Goal: Task Accomplishment & Management: Use online tool/utility

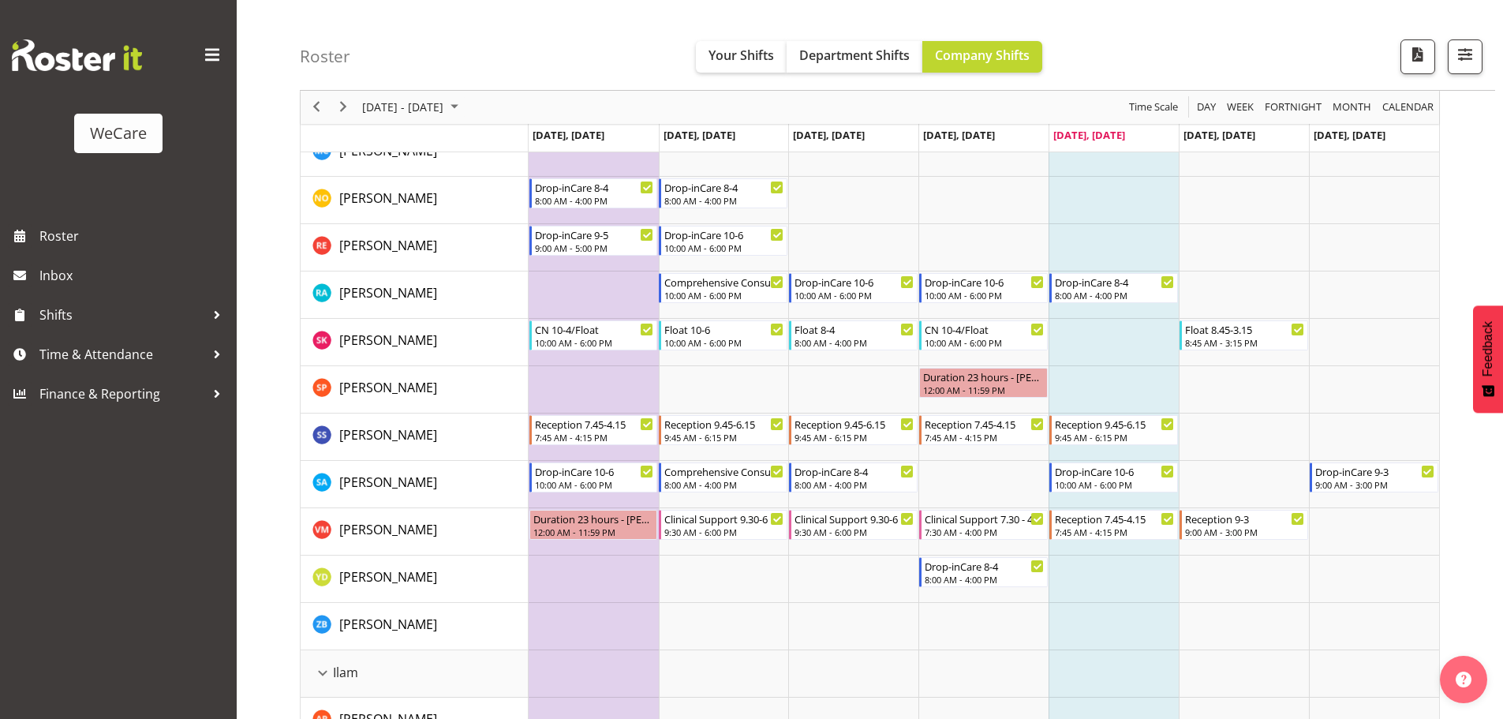
scroll to position [1109, 0]
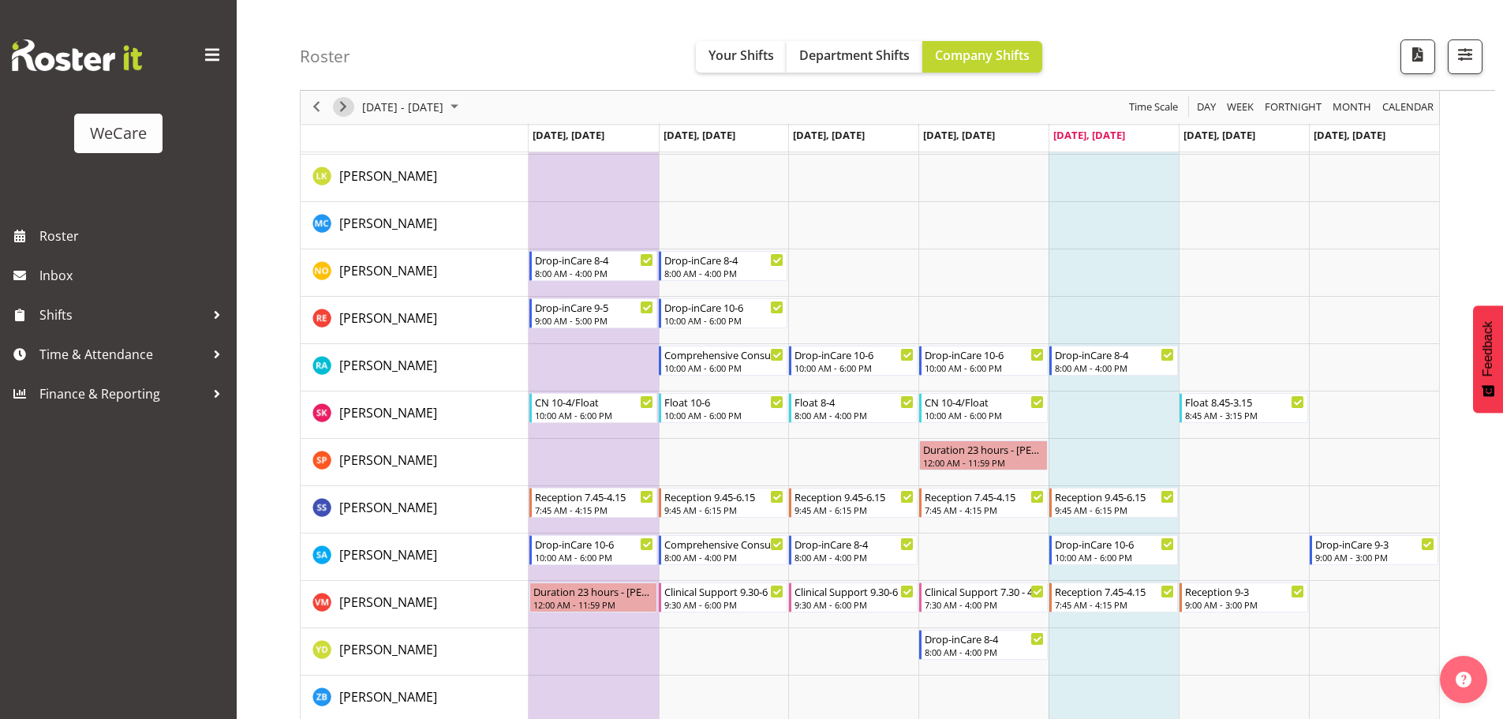
click at [345, 105] on span "Next" at bounding box center [343, 108] width 19 height 20
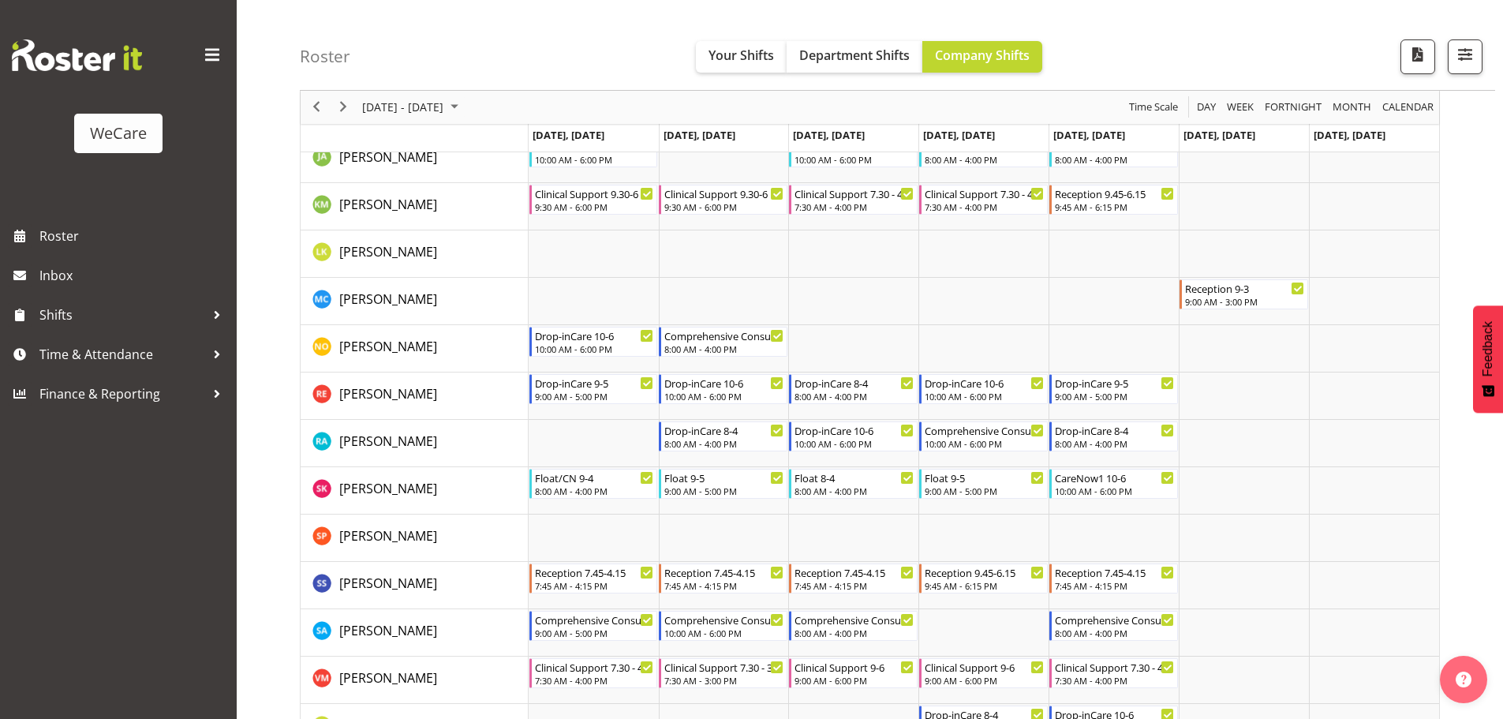
scroll to position [1030, 0]
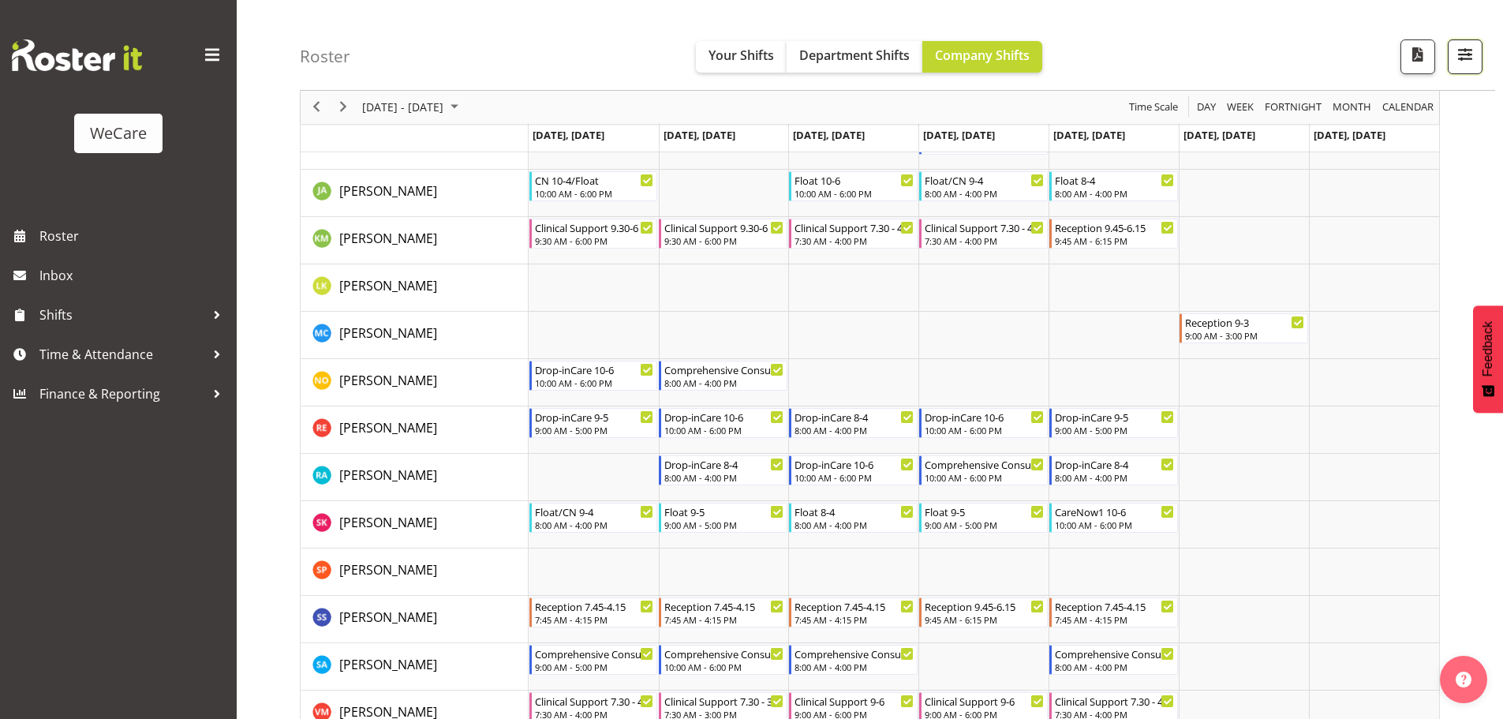
click at [1456, 58] on span "button" at bounding box center [1465, 54] width 21 height 21
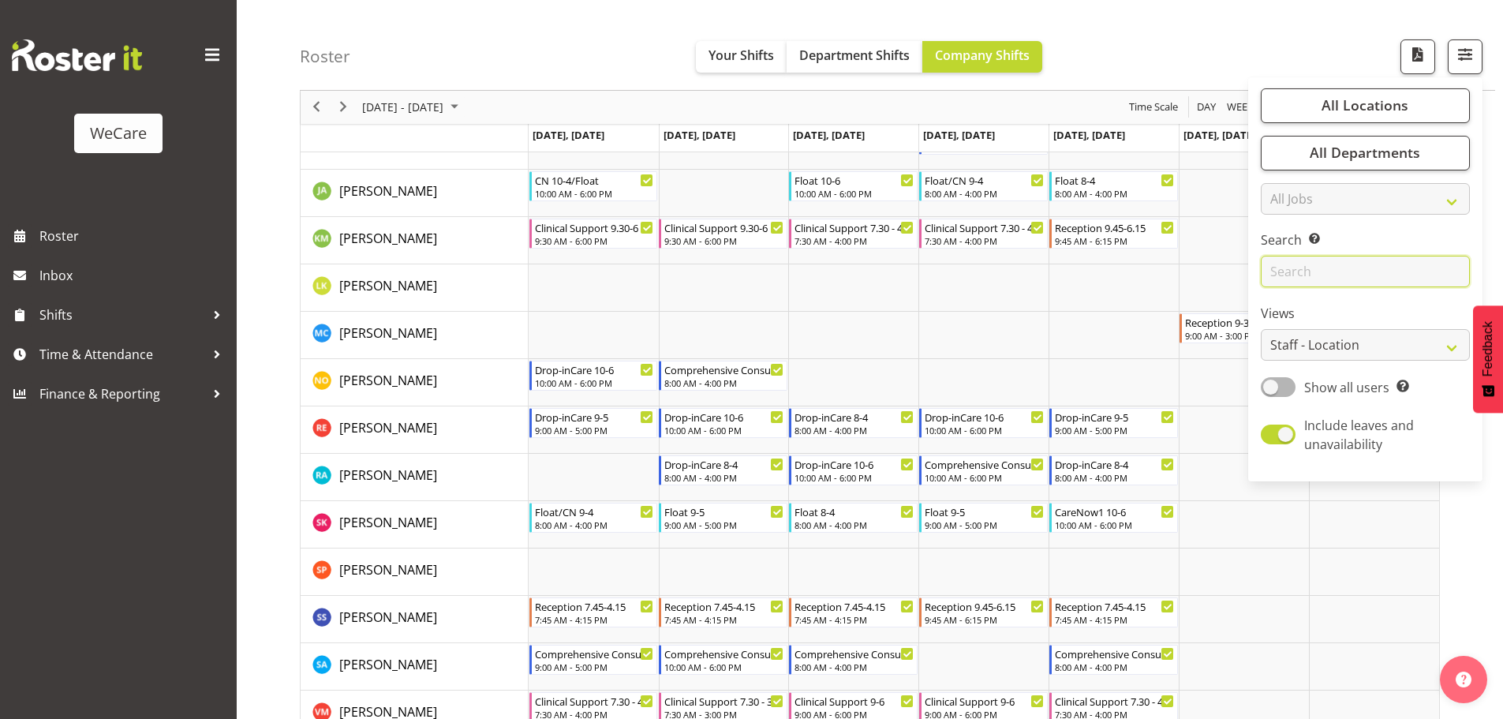
click at [1292, 265] on input "text" at bounding box center [1365, 272] width 209 height 32
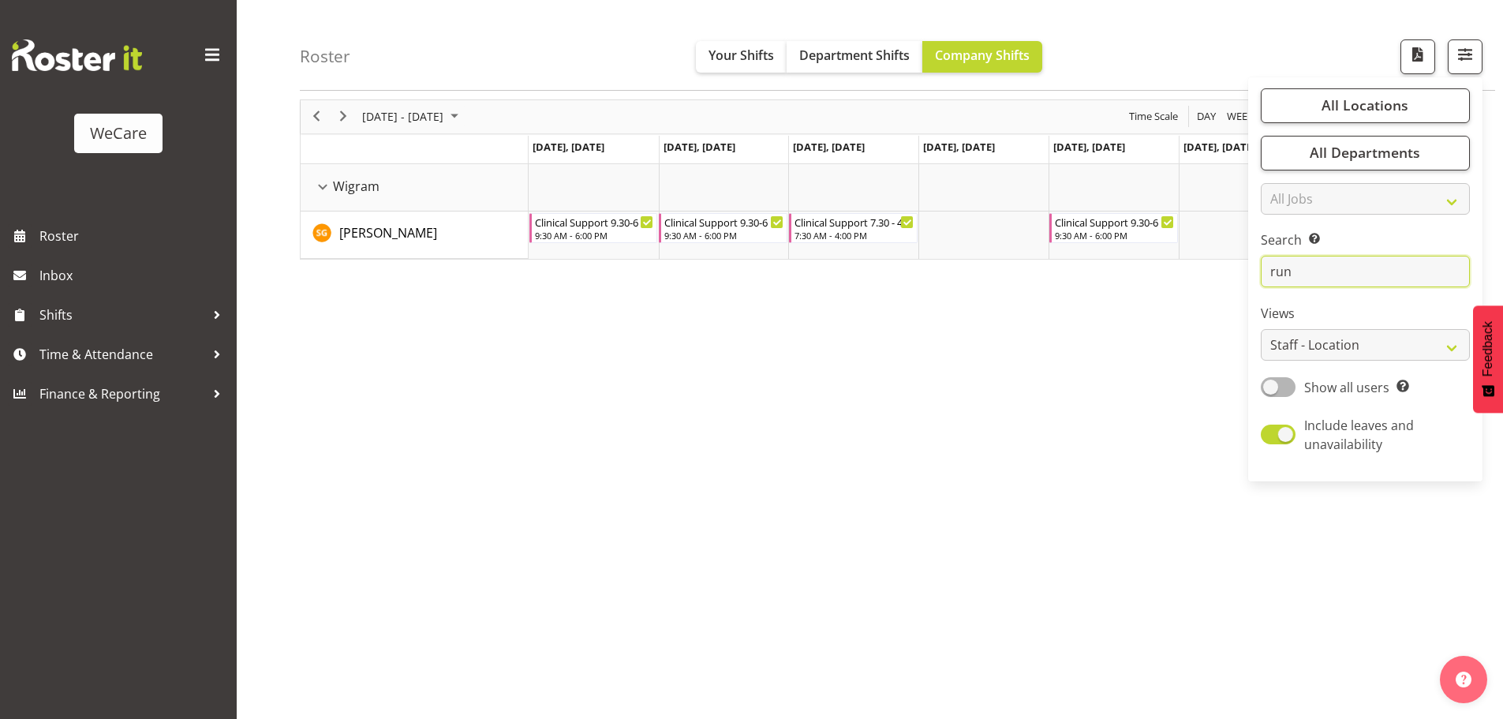
scroll to position [58, 0]
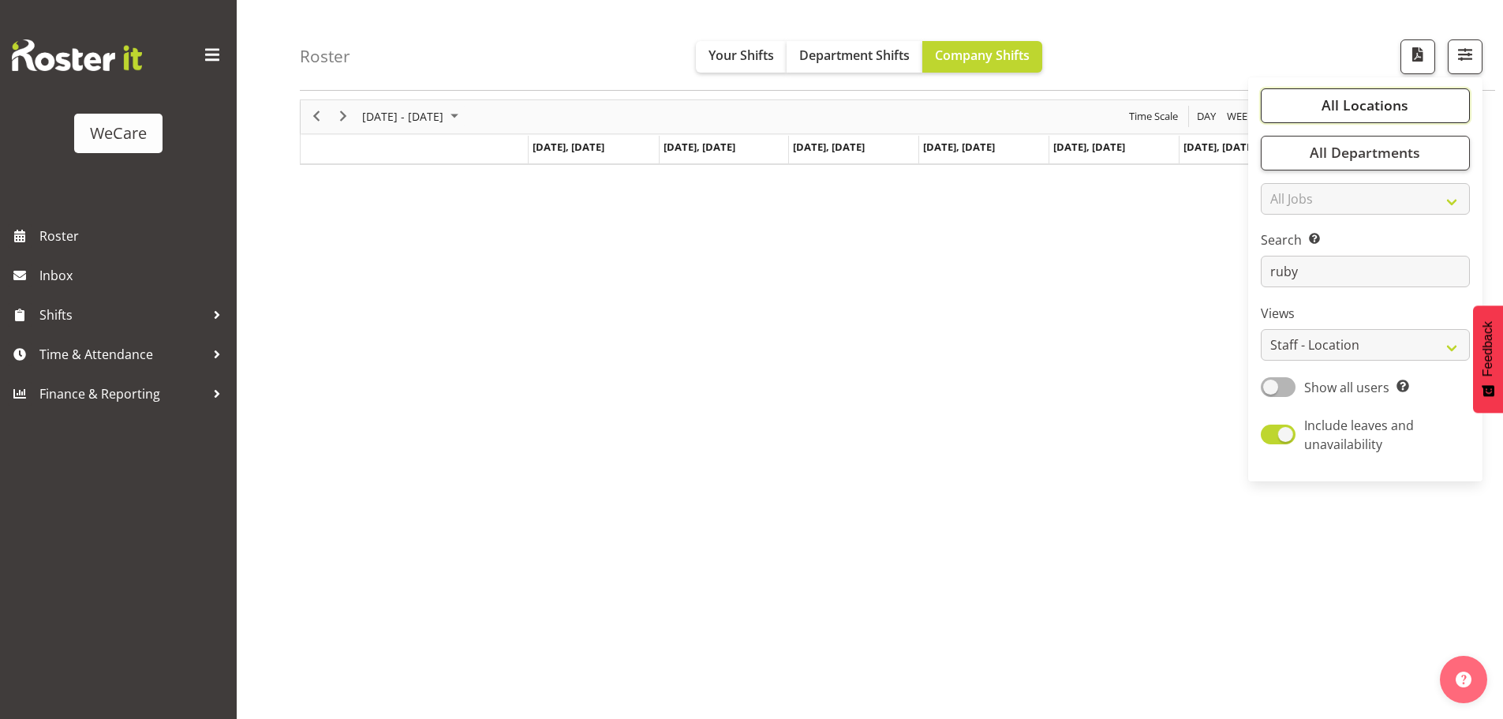
click at [1350, 98] on span "All Locations" at bounding box center [1365, 105] width 87 height 19
drag, startPoint x: 1129, startPoint y: 328, endPoint x: 1418, endPoint y: 170, distance: 329.1
click at [1132, 327] on div "[DATE] - [DATE] [DATE] Day Week Fortnight Month calendar Month Agenda Time Scal…" at bounding box center [901, 403] width 1203 height 631
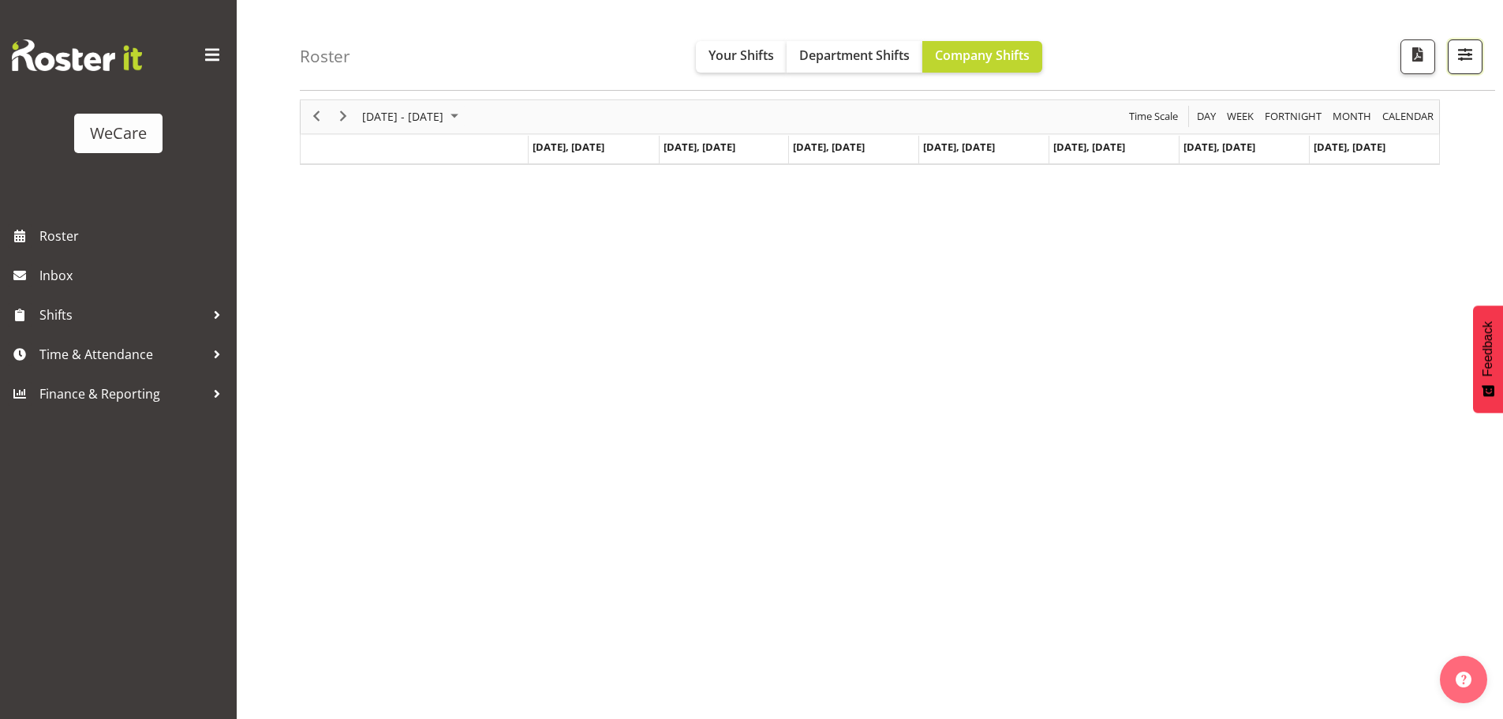
click at [1467, 62] on span "button" at bounding box center [1465, 54] width 21 height 21
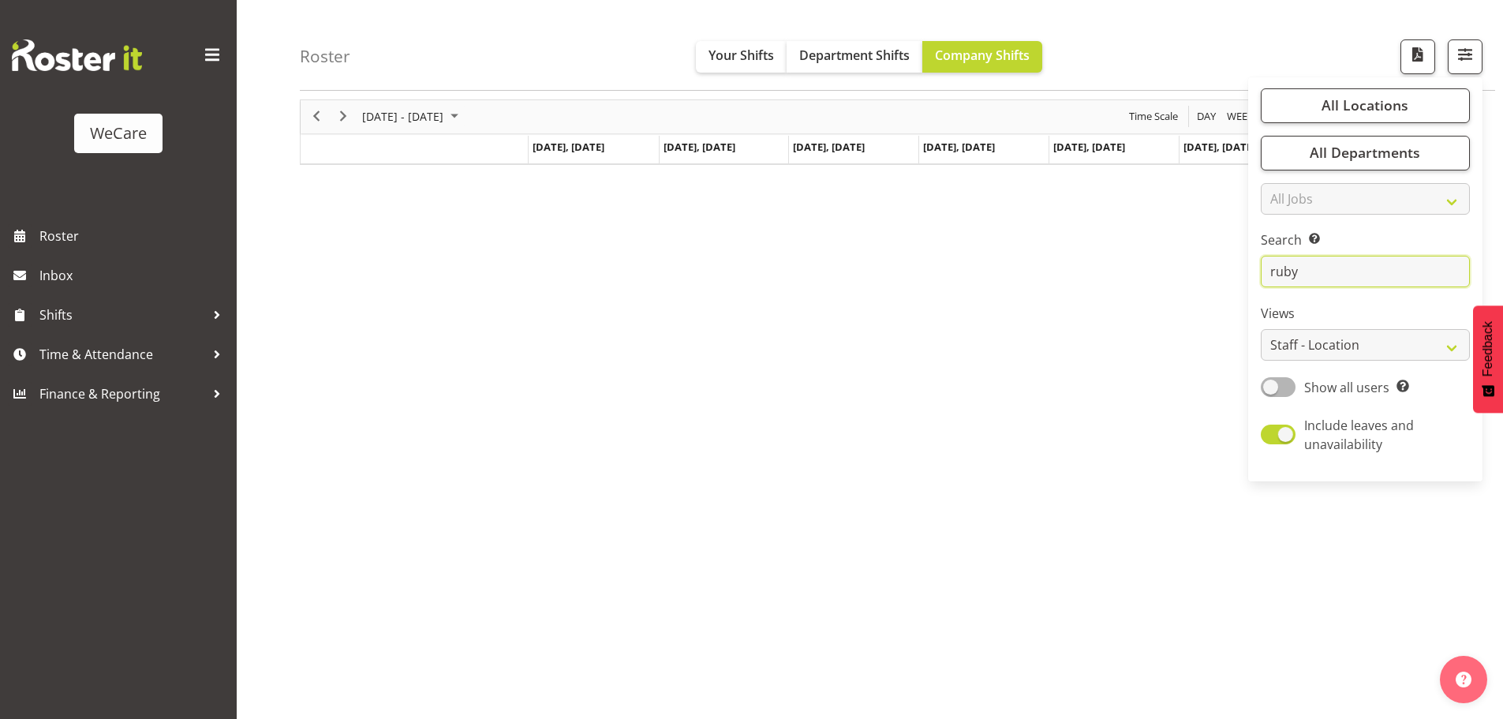
drag, startPoint x: 1295, startPoint y: 271, endPoint x: 1214, endPoint y: 276, distance: 80.6
click at [1215, 275] on div "Roster Your Shifts Department Shifts Company Shifts All Locations Clear Busines…" at bounding box center [870, 352] width 1266 height 734
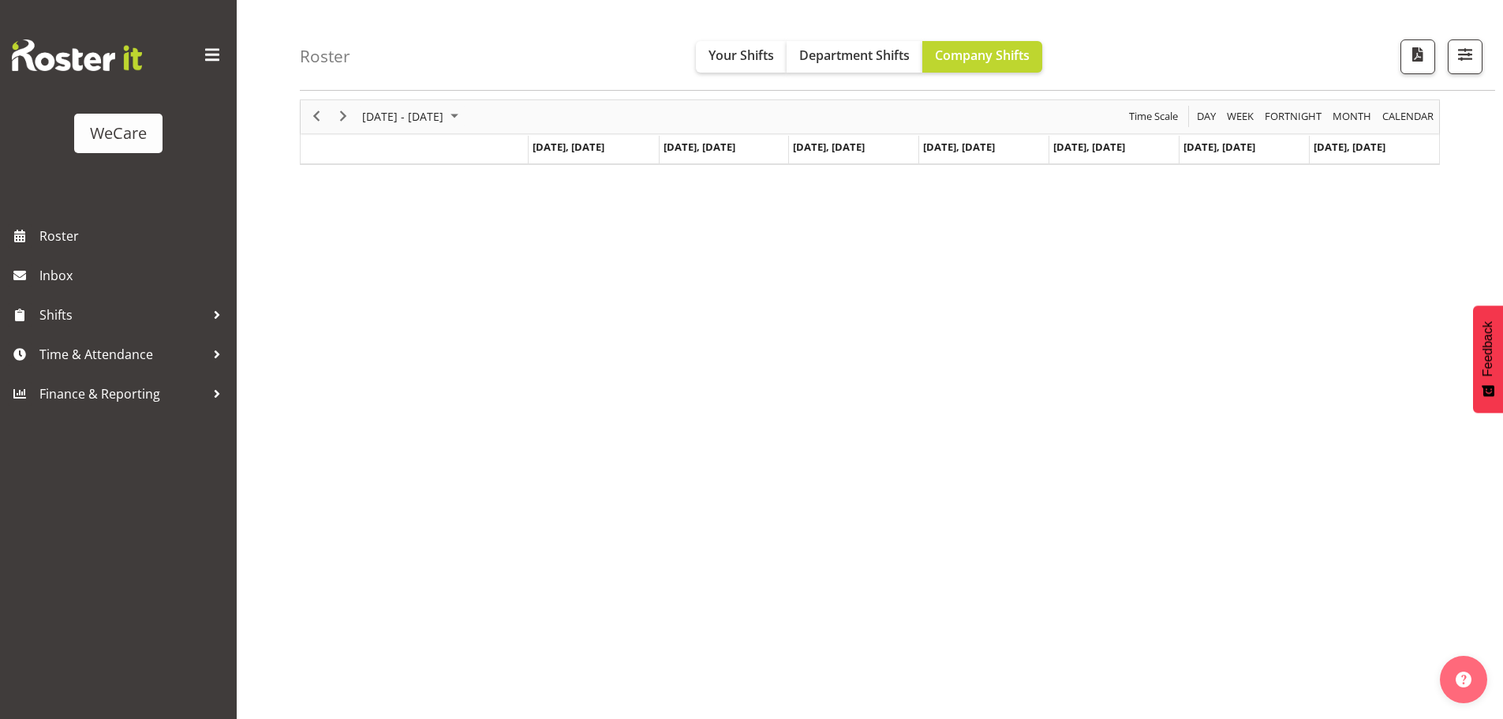
click at [1093, 256] on div "[DATE] - [DATE] [DATE] Day Week Fortnight Month calendar Month Agenda Time Scal…" at bounding box center [901, 403] width 1203 height 631
click at [464, 115] on span "September 2025" at bounding box center [454, 117] width 19 height 20
click at [480, 289] on span "26" at bounding box center [480, 291] width 24 height 24
click at [464, 116] on span "September 2025" at bounding box center [454, 117] width 19 height 20
click at [472, 291] on span "26" at bounding box center [480, 291] width 24 height 24
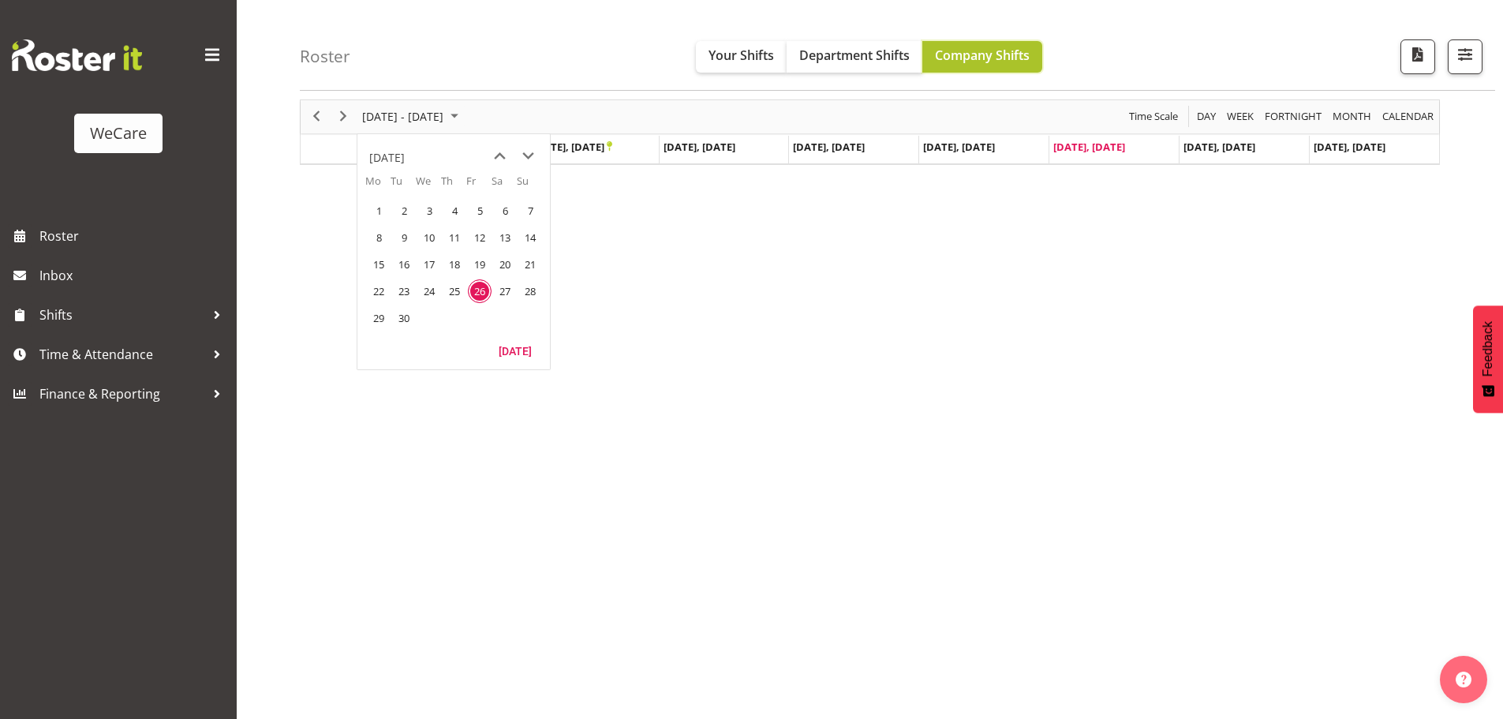
click at [945, 57] on span "Company Shifts" at bounding box center [982, 55] width 95 height 17
click at [1460, 58] on span "button" at bounding box center [1465, 54] width 21 height 21
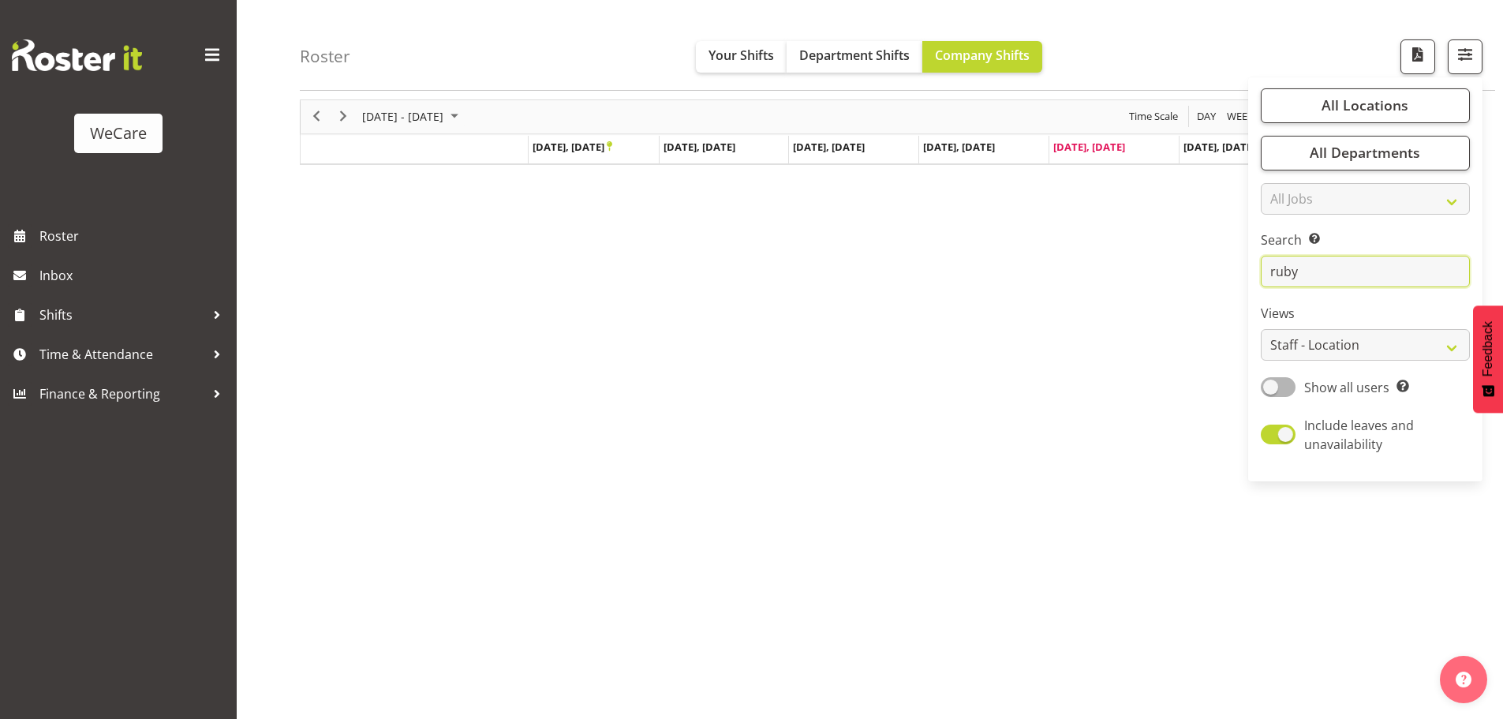
drag, startPoint x: 1267, startPoint y: 282, endPoint x: 1202, endPoint y: 292, distance: 66.3
click at [1202, 292] on div "Roster Your Shifts Department Shifts Company Shifts All Locations Clear Busines…" at bounding box center [870, 352] width 1266 height 734
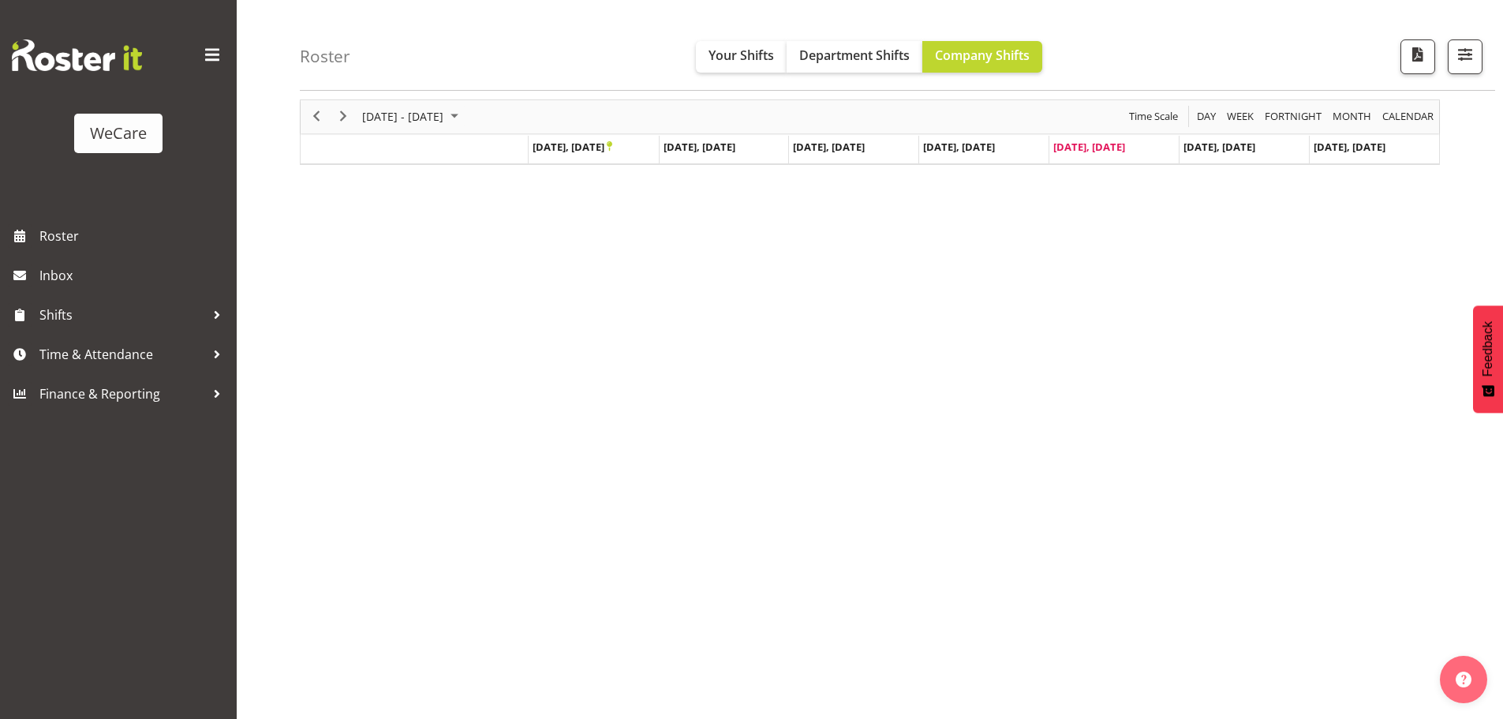
click at [1189, 298] on div "[DATE] - [DATE] [DATE] Day Week Fortnight Month calendar Month Agenda Time Scal…" at bounding box center [901, 403] width 1203 height 631
click at [413, 100] on div "[DATE] - [DATE]" at bounding box center [412, 116] width 111 height 33
click at [479, 284] on span "26" at bounding box center [480, 291] width 24 height 24
click at [787, 309] on div "[DATE] - [DATE] [DATE] Day Week Fortnight Month calendar Month Agenda Time Scal…" at bounding box center [901, 403] width 1203 height 631
click at [1474, 54] on span "button" at bounding box center [1465, 54] width 21 height 21
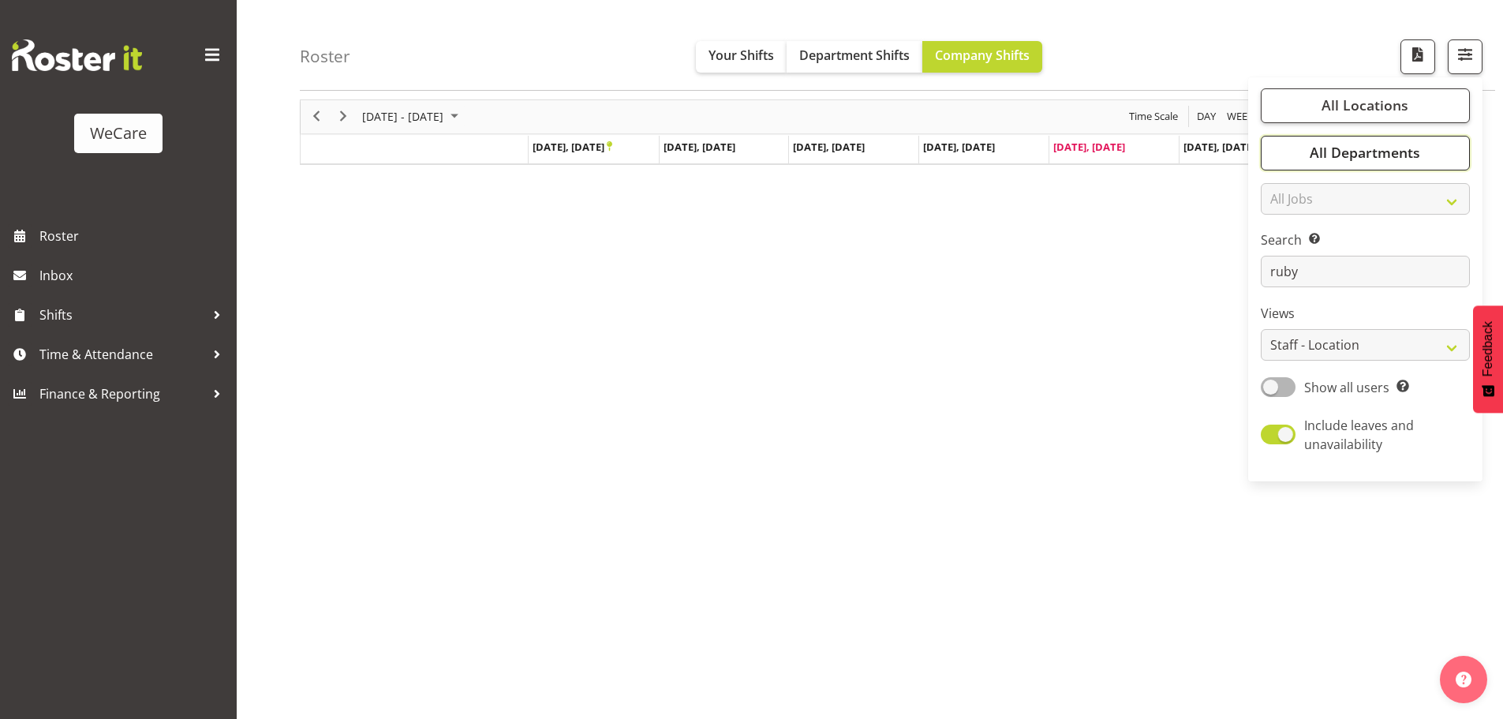
click at [1322, 154] on span "All Departments" at bounding box center [1365, 153] width 110 height 19
click at [1149, 330] on div "[DATE] - [DATE] [DATE] Day Week Fortnight Month calendar Month Agenda Time Scal…" at bounding box center [901, 403] width 1203 height 631
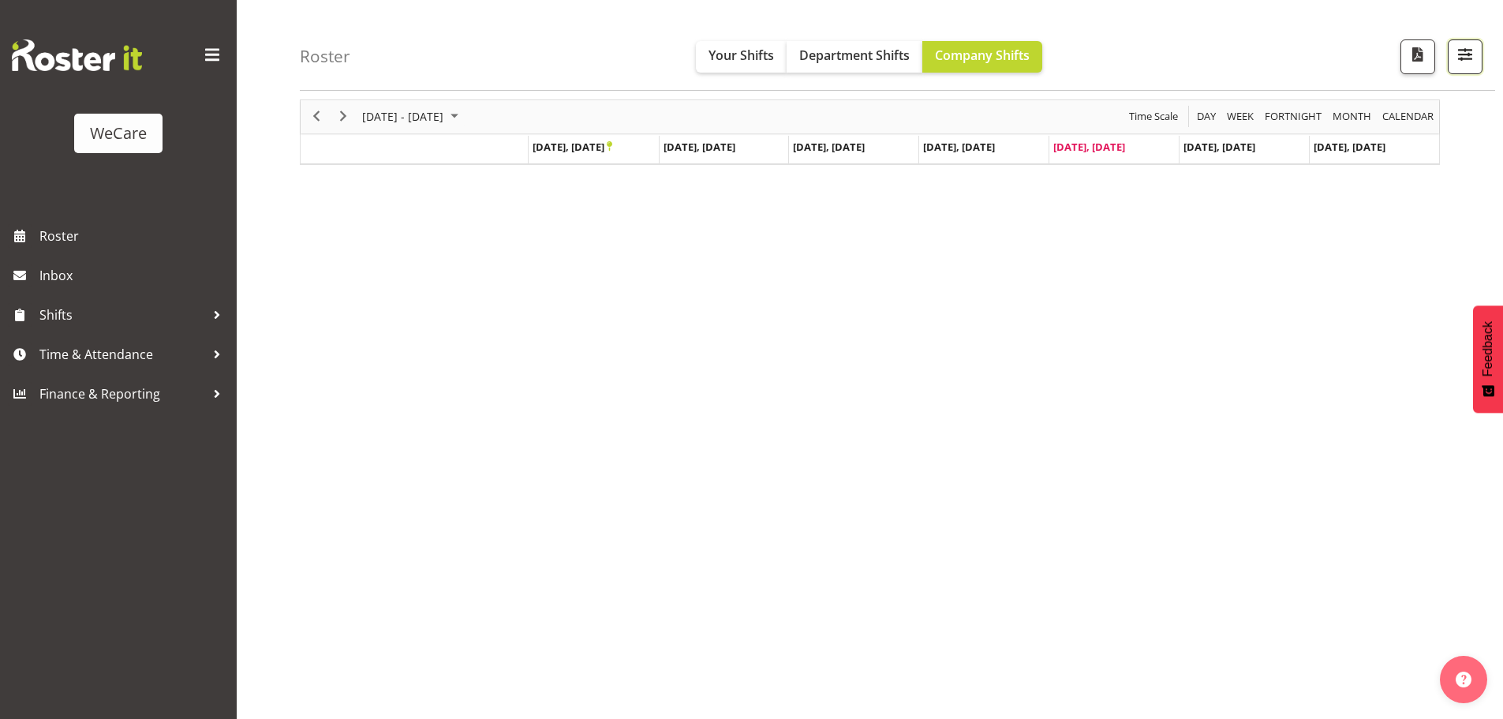
click at [1461, 46] on span "button" at bounding box center [1465, 54] width 21 height 21
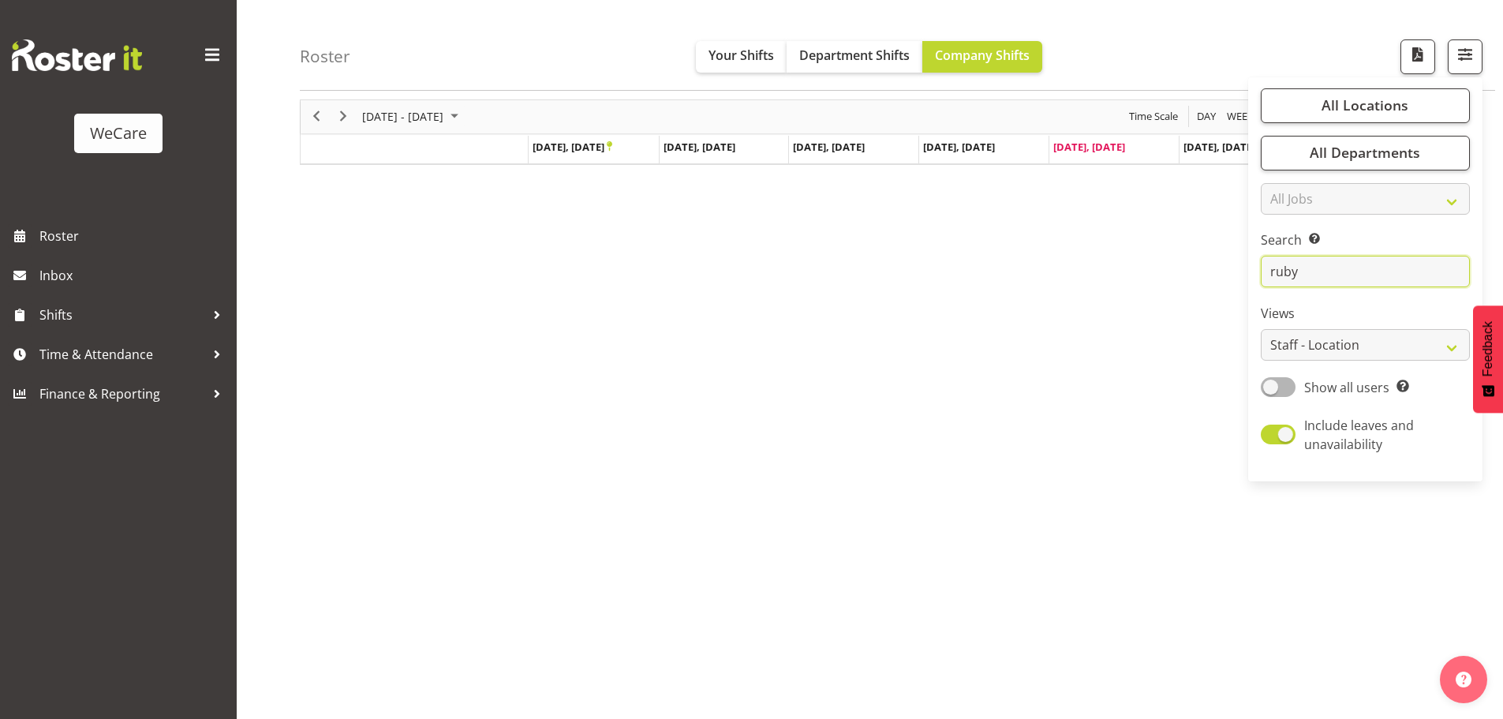
drag, startPoint x: 1307, startPoint y: 272, endPoint x: 1216, endPoint y: 294, distance: 94.2
click at [1216, 294] on div "Roster Your Shifts Department Shifts Company Shifts All Locations Clear Busines…" at bounding box center [870, 352] width 1266 height 734
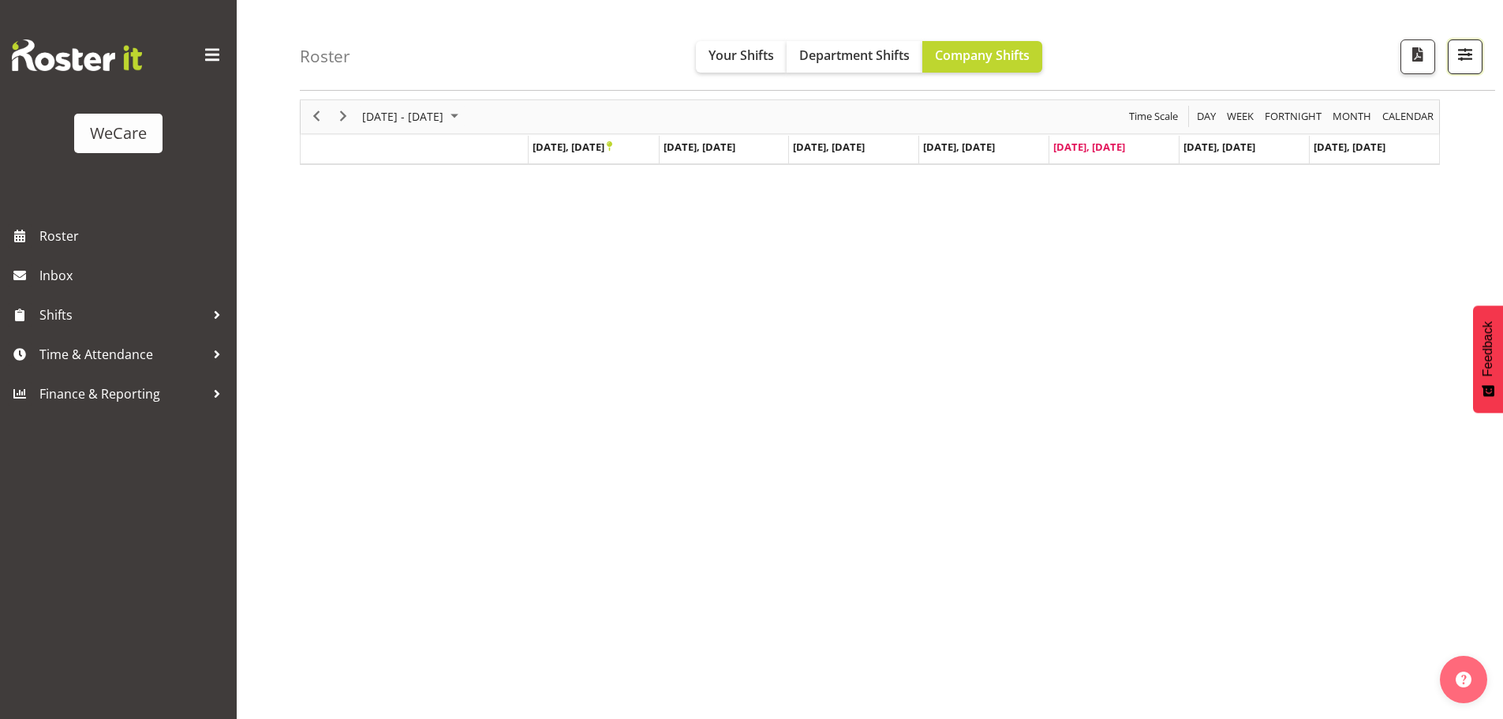
click at [1471, 57] on span "button" at bounding box center [1465, 54] width 21 height 21
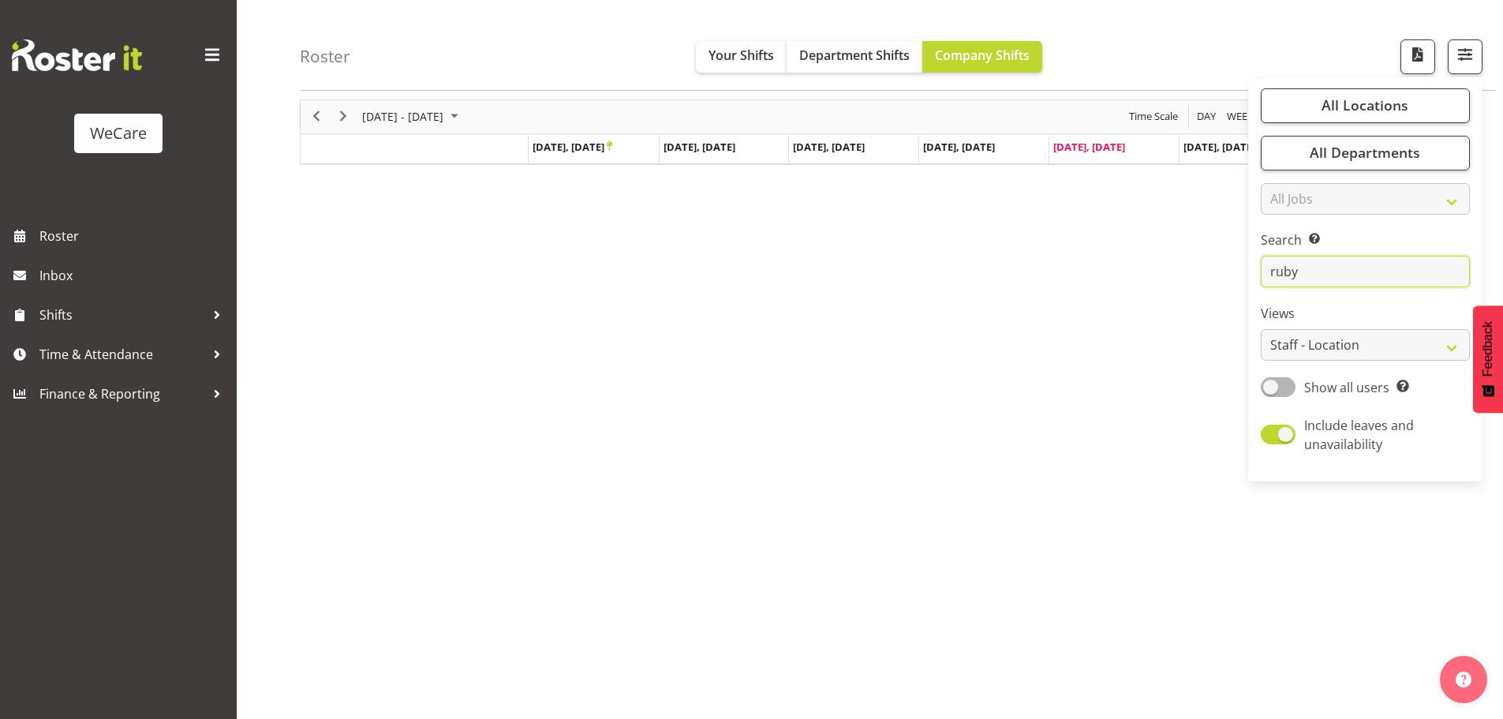
click at [1327, 275] on input "ruby" at bounding box center [1365, 272] width 209 height 32
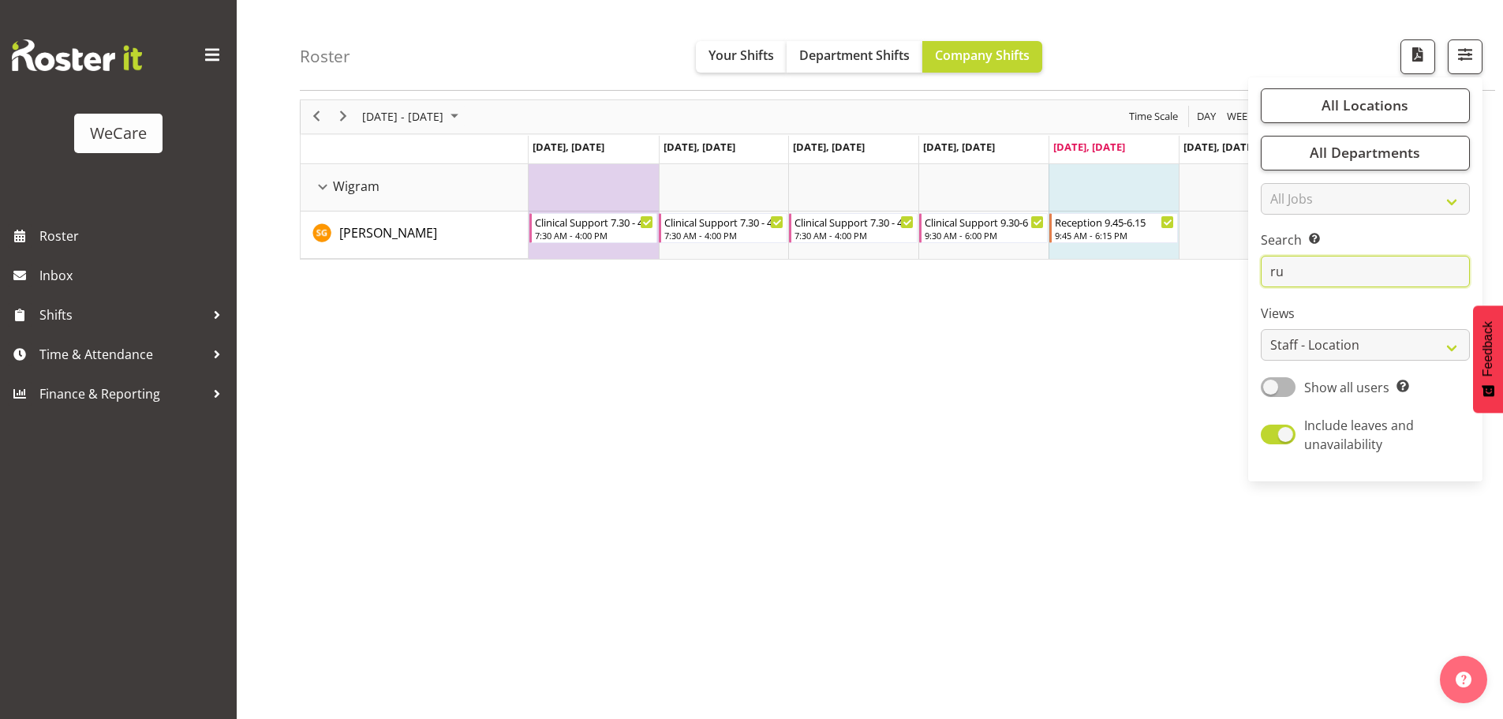
type input "r"
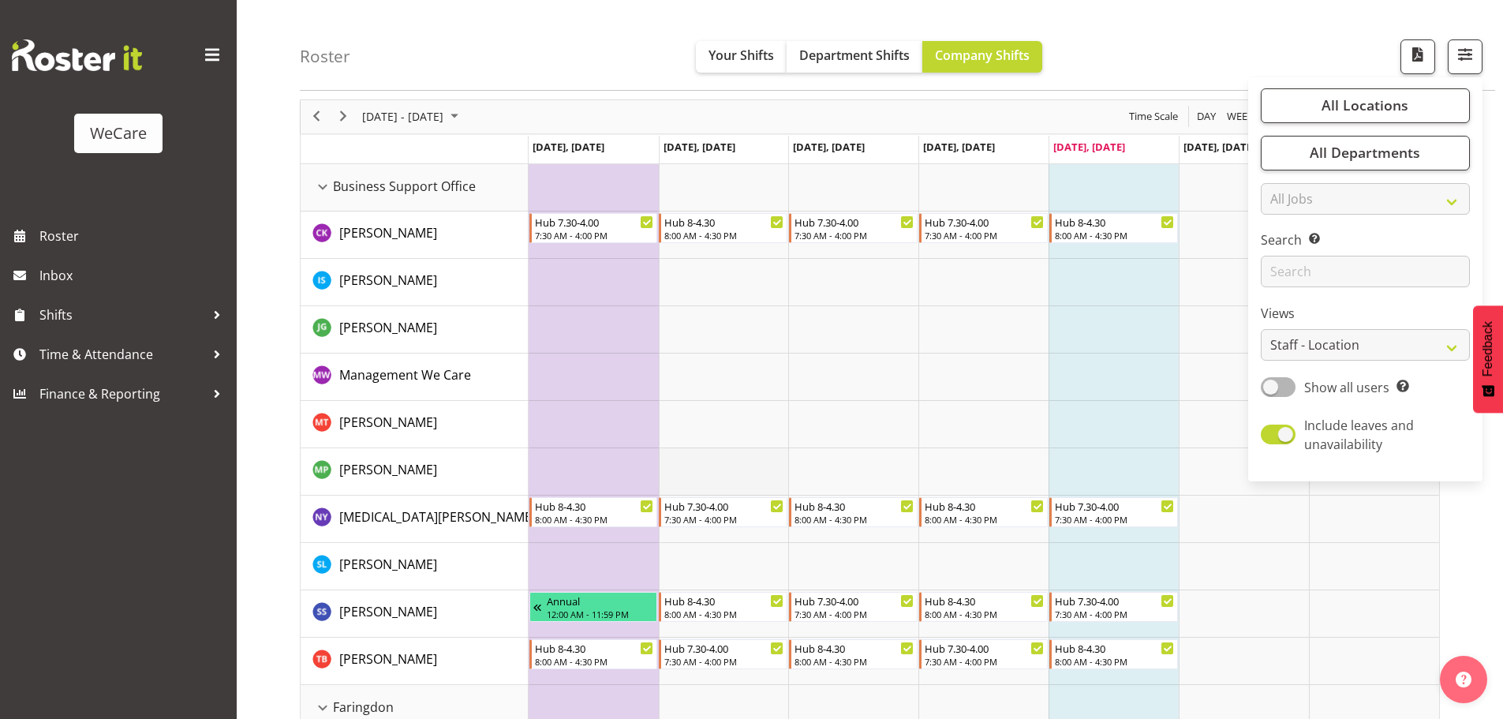
click at [746, 449] on td "Timeline Week of September 26, 2025" at bounding box center [724, 471] width 130 height 47
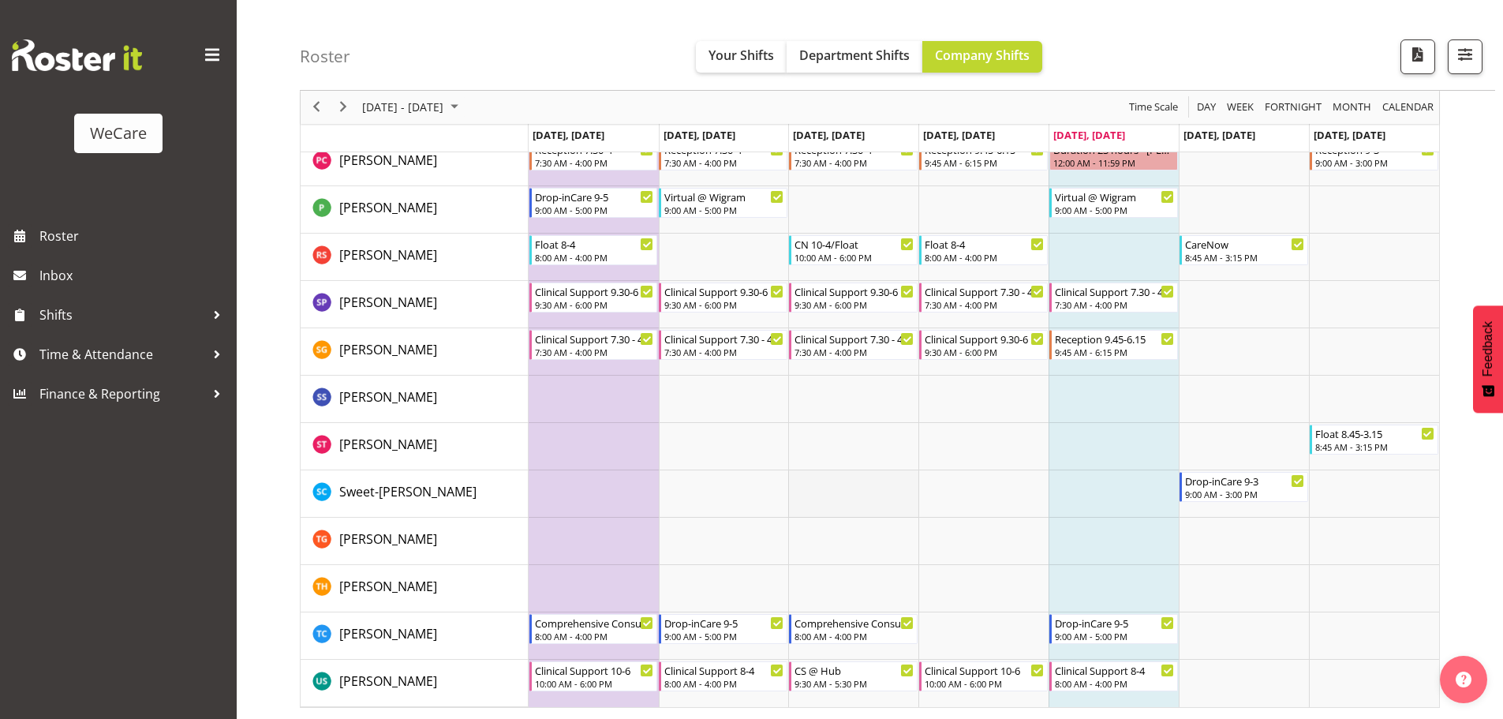
scroll to position [4659, 0]
